Goal: Task Accomplishment & Management: Complete application form

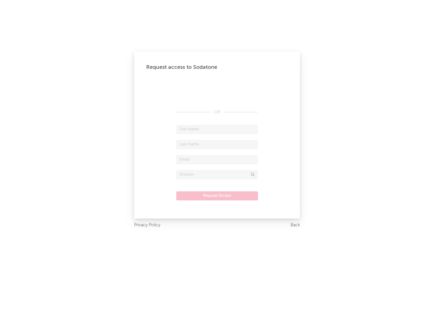
click at [217, 129] on input "text" at bounding box center [216, 129] width 81 height 9
type input "[PERSON_NAME]"
click at [217, 144] on input "text" at bounding box center [216, 144] width 81 height 9
type input "[PERSON_NAME]"
click at [217, 159] on input "text" at bounding box center [216, 159] width 81 height 9
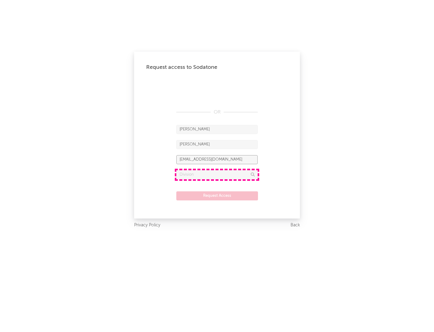
type input "[EMAIL_ADDRESS][DOMAIN_NAME]"
click at [217, 174] on input "text" at bounding box center [216, 174] width 81 height 9
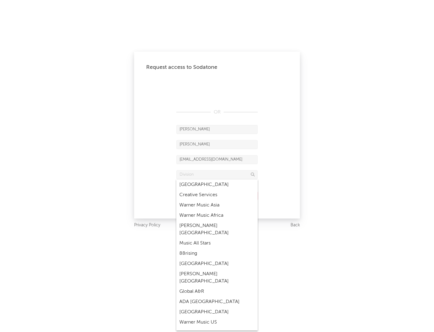
click at [217, 238] on div "Music All Stars" at bounding box center [216, 243] width 81 height 10
type input "Music All Stars"
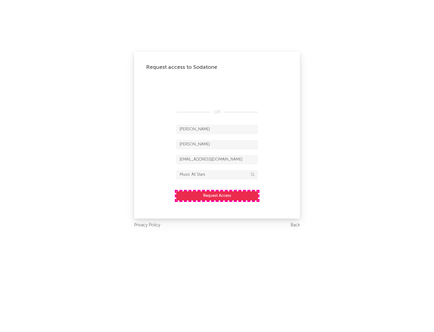
click at [217, 195] on button "Request Access" at bounding box center [217, 195] width 82 height 9
